Goal: Transaction & Acquisition: Purchase product/service

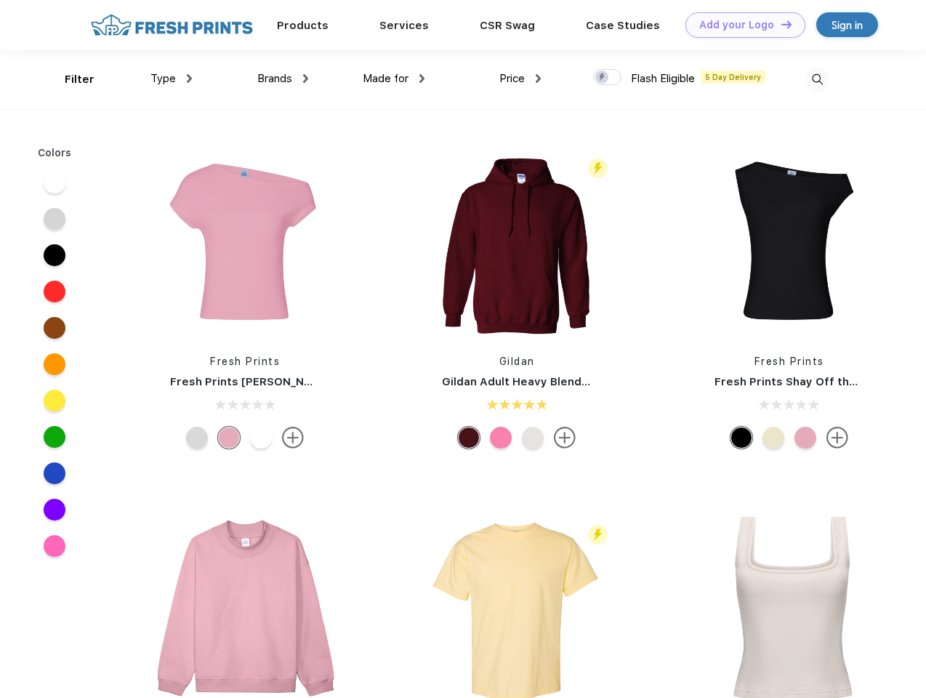
click at [740, 25] on link "Add your Logo Design Tool" at bounding box center [746, 24] width 120 height 25
click at [0, 0] on div "Design Tool" at bounding box center [0, 0] width 0 height 0
click at [780, 24] on link "Add your Logo Design Tool" at bounding box center [746, 24] width 120 height 25
click at [70, 79] on div "Filter" at bounding box center [80, 79] width 30 height 17
click at [172, 79] on span "Type" at bounding box center [163, 78] width 25 height 13
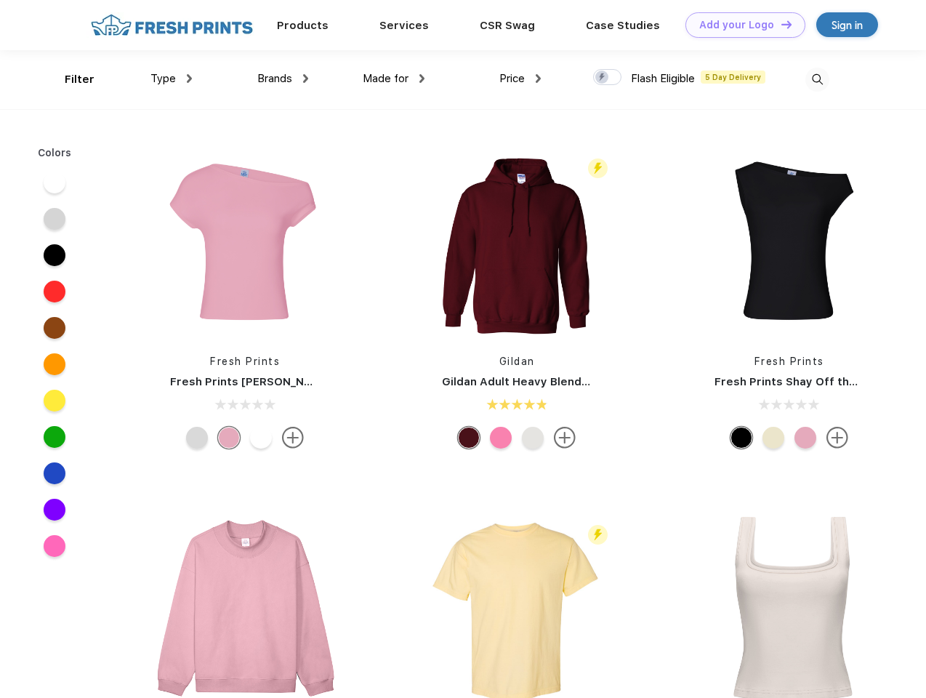
click at [283, 79] on span "Brands" at bounding box center [274, 78] width 35 height 13
click at [394, 79] on span "Made for" at bounding box center [386, 78] width 46 height 13
click at [521, 79] on span "Price" at bounding box center [512, 78] width 25 height 13
click at [608, 78] on div at bounding box center [607, 77] width 28 height 16
click at [603, 78] on input "checkbox" at bounding box center [597, 72] width 9 height 9
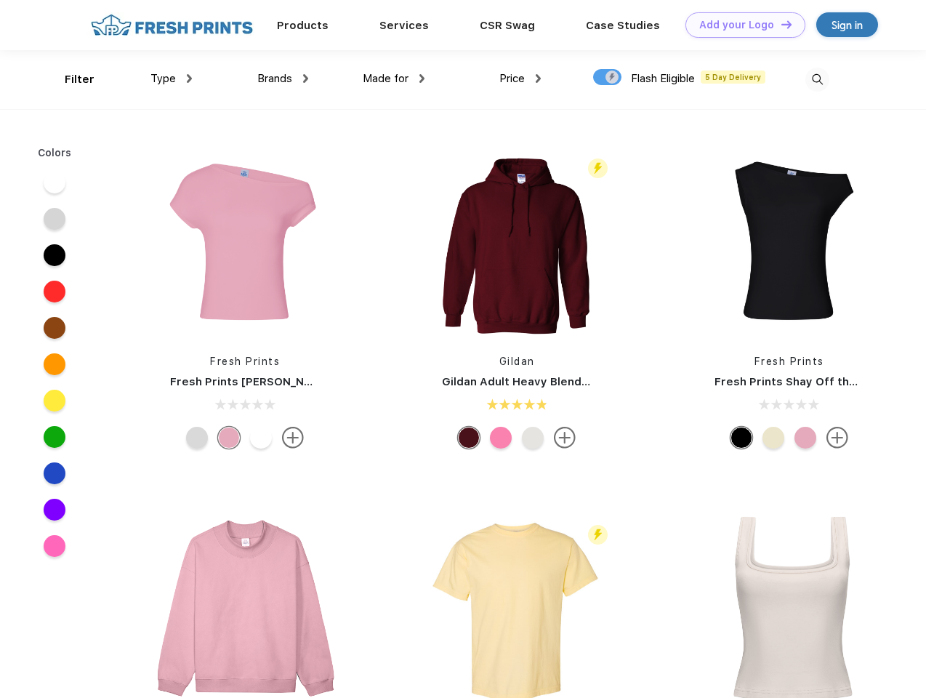
click at [817, 79] on img at bounding box center [818, 80] width 24 height 24
